Goal: Task Accomplishment & Management: Manage account settings

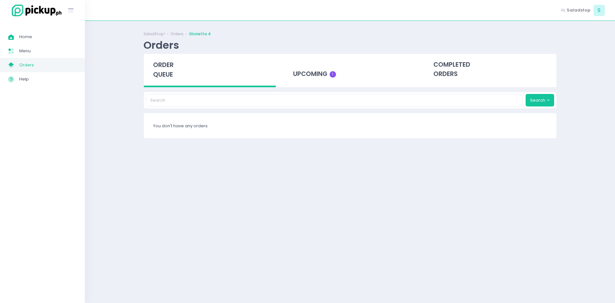
click at [317, 87] on div "order queue upcoming 1 completed orders" at bounding box center [350, 71] width 413 height 34
click at [320, 73] on div "upcoming 1" at bounding box center [350, 69] width 132 height 31
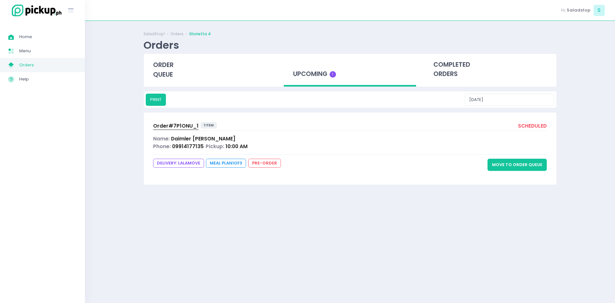
click at [528, 167] on button "Move to Order Queue" at bounding box center [517, 165] width 59 height 12
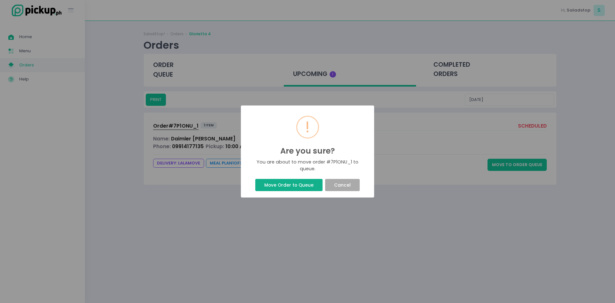
click at [302, 181] on button "Move Order to Queue" at bounding box center [288, 185] width 67 height 12
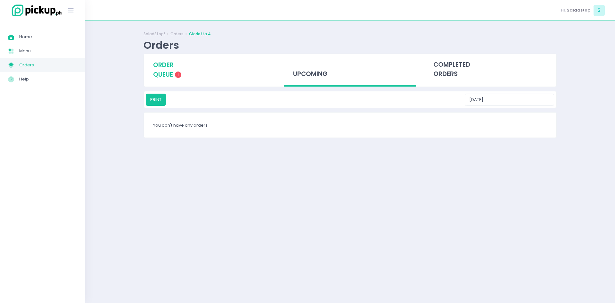
click at [179, 73] on span "1" at bounding box center [178, 74] width 6 height 6
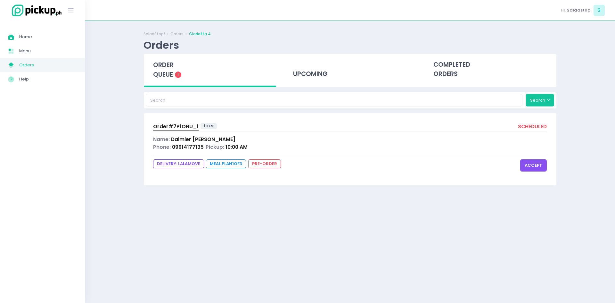
click at [531, 168] on button "accept" at bounding box center [533, 165] width 27 height 12
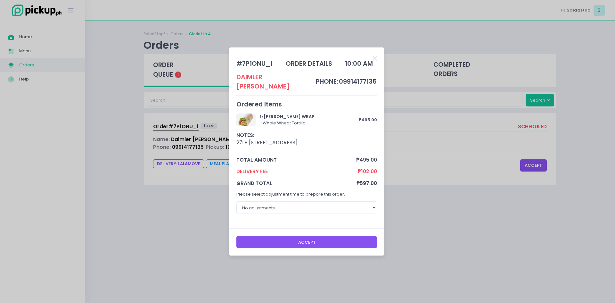
click at [326, 237] on button "Accept" at bounding box center [306, 242] width 141 height 12
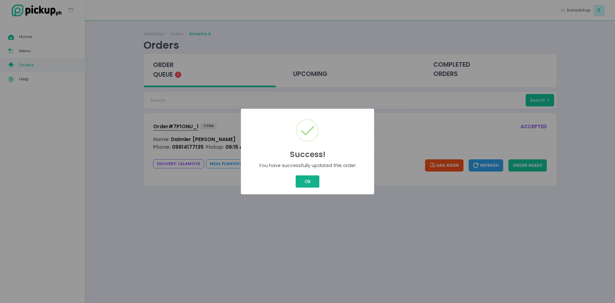
click at [308, 184] on div "Success! × You have successfully updated this order. Ok Cancel" at bounding box center [307, 151] width 615 height 303
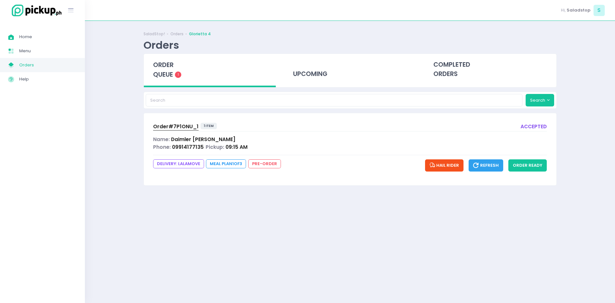
click at [287, 147] on div "Phone: 09914177135 Pickup: 09:15 AM" at bounding box center [350, 146] width 394 height 7
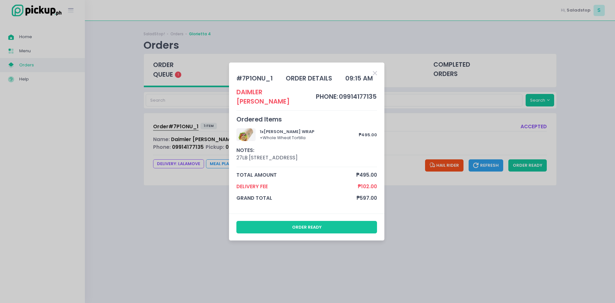
click at [377, 76] on icon "Close" at bounding box center [375, 73] width 4 height 6
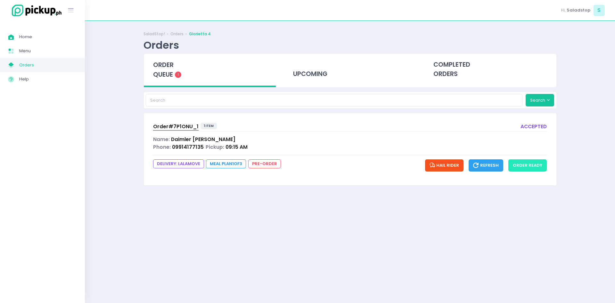
click at [533, 168] on button "order ready" at bounding box center [528, 165] width 38 height 12
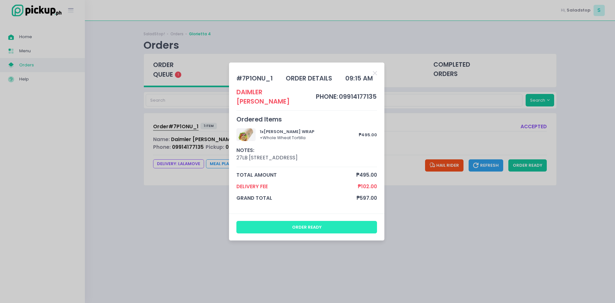
click at [349, 223] on button "order ready" at bounding box center [306, 227] width 141 height 12
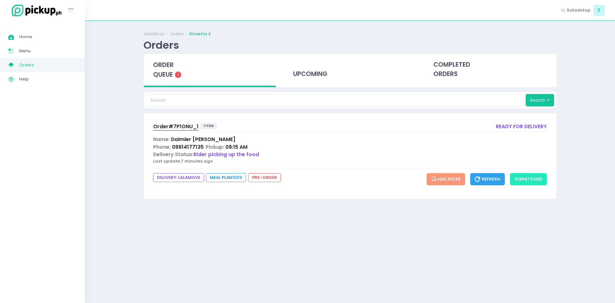
click at [515, 176] on button "dispatched" at bounding box center [528, 179] width 37 height 12
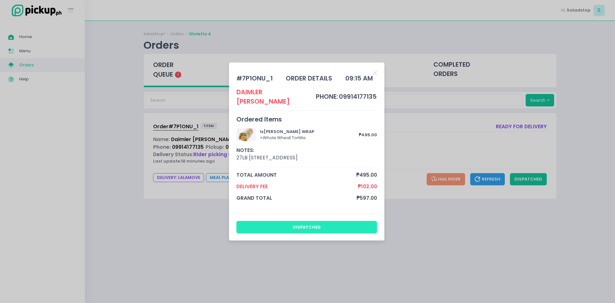
click at [334, 224] on button "dispatched" at bounding box center [306, 227] width 141 height 12
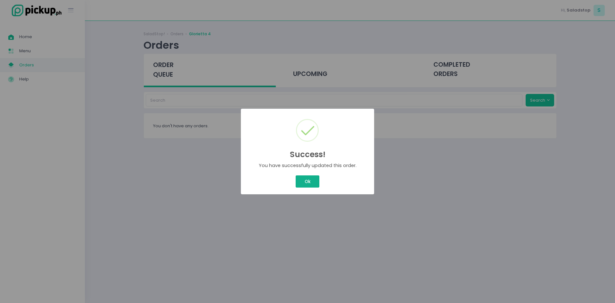
click at [304, 180] on button "Ok" at bounding box center [308, 181] width 24 height 12
